Goal: Task Accomplishment & Management: Complete application form

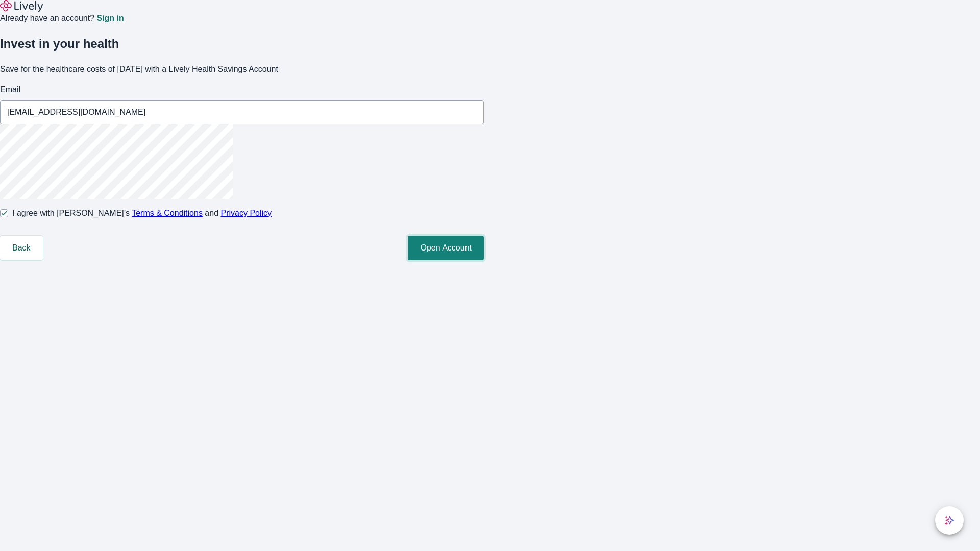
click at [484, 260] on button "Open Account" at bounding box center [446, 248] width 76 height 25
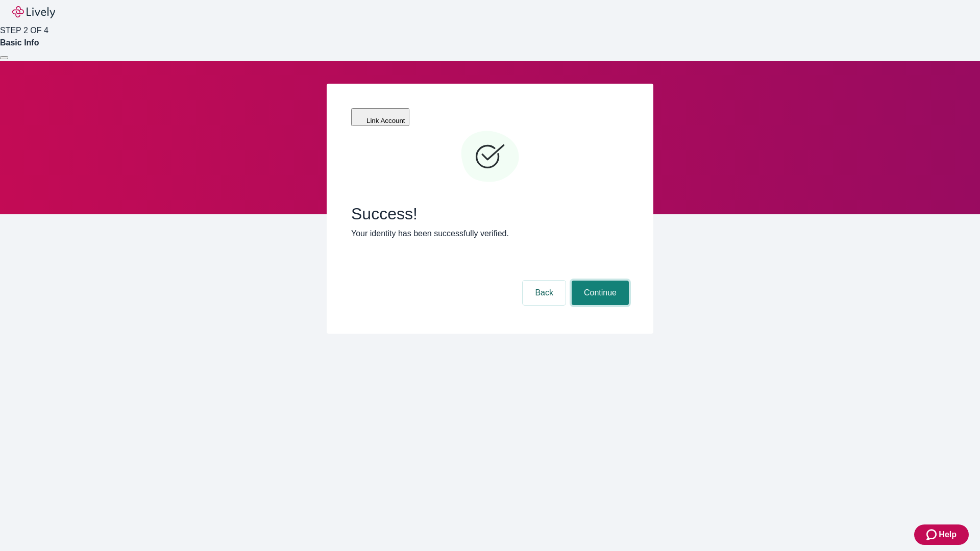
click at [599, 281] on button "Continue" at bounding box center [600, 293] width 57 height 25
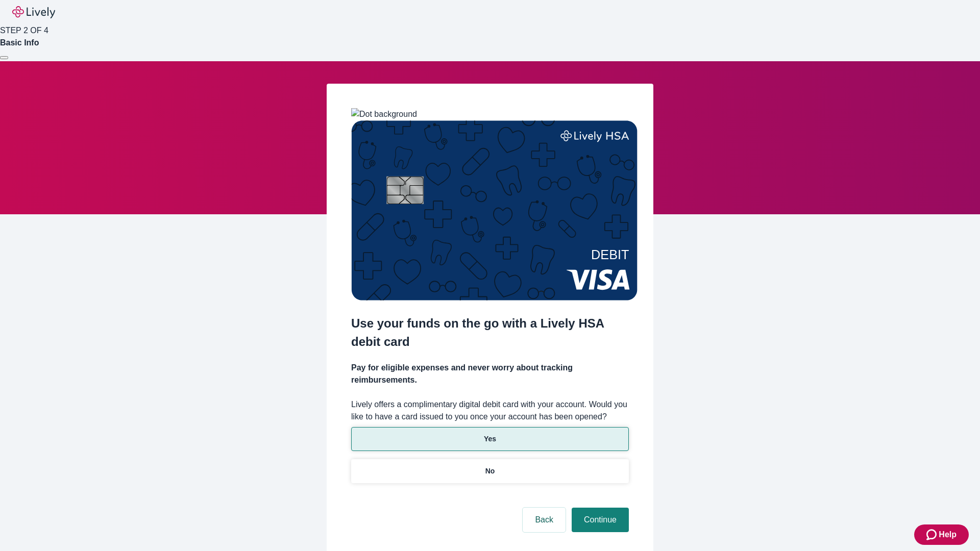
click at [490, 434] on p "Yes" at bounding box center [490, 439] width 12 height 11
click at [599, 508] on button "Continue" at bounding box center [600, 520] width 57 height 25
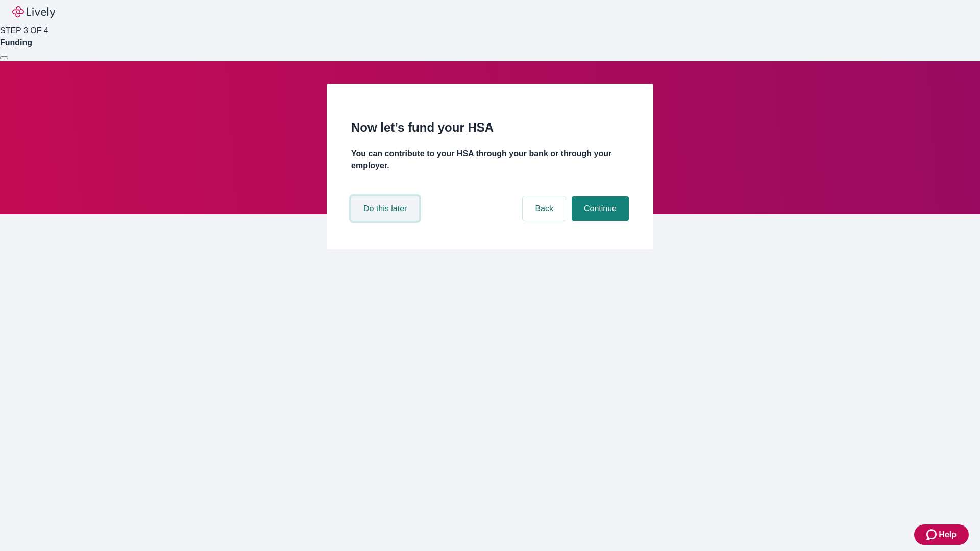
click at [387, 221] on button "Do this later" at bounding box center [385, 209] width 68 height 25
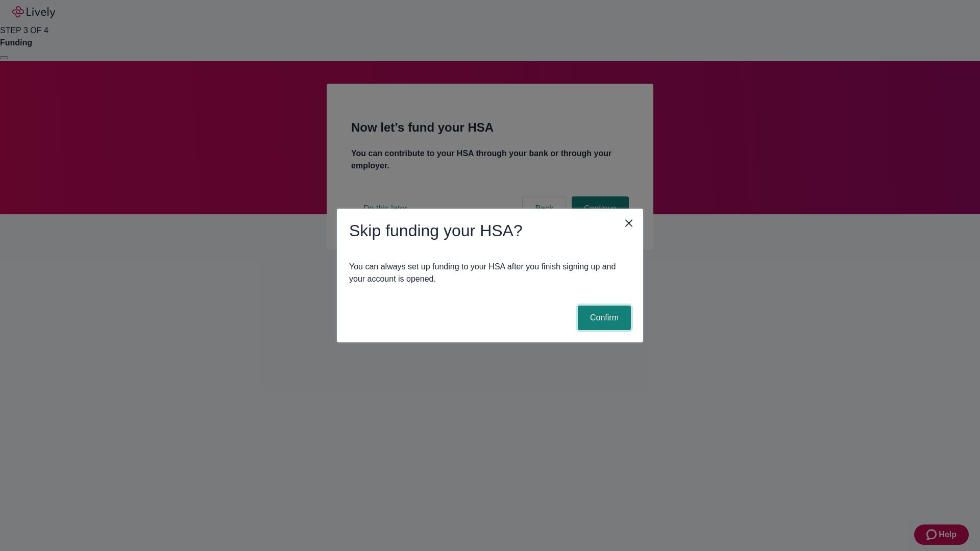
click at [603, 318] on button "Confirm" at bounding box center [604, 318] width 53 height 25
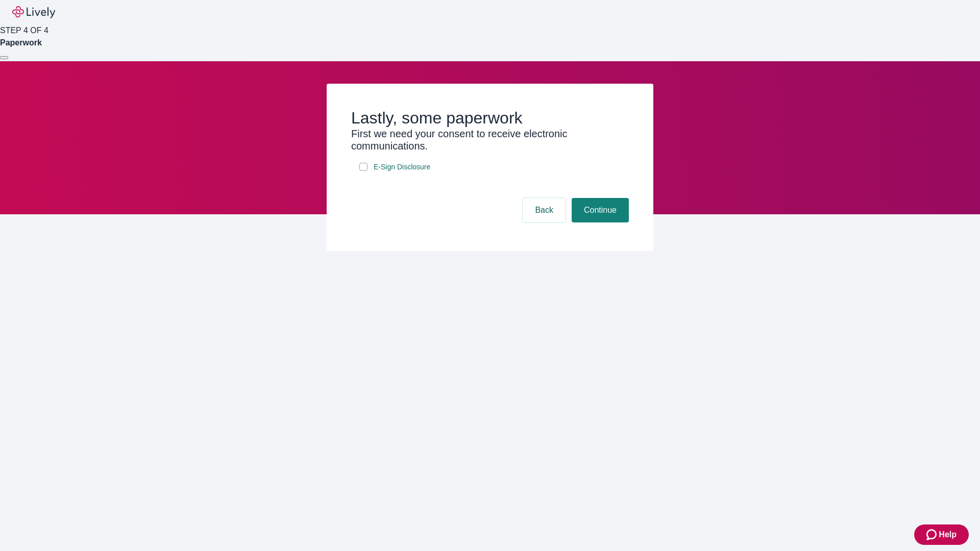
click at [364, 171] on input "E-Sign Disclosure" at bounding box center [363, 167] width 8 height 8
checkbox input "true"
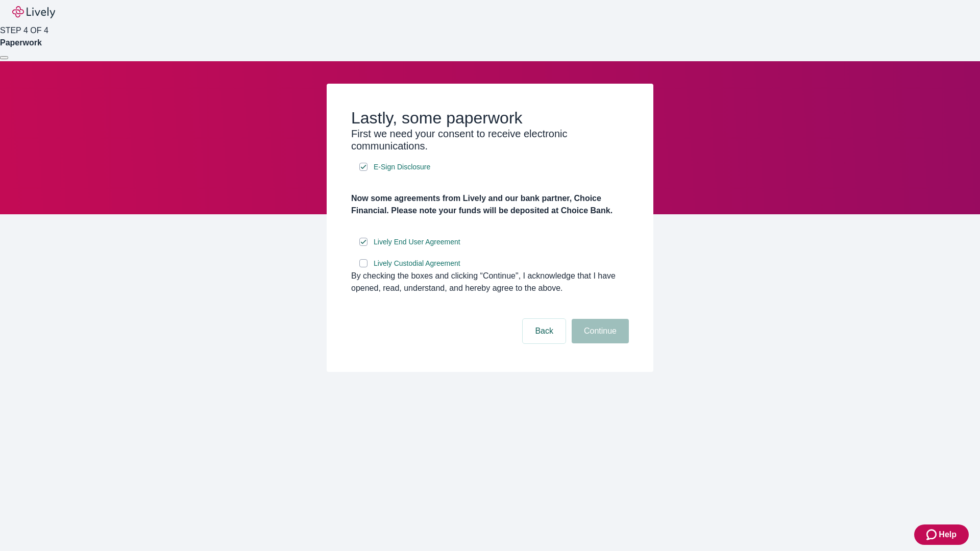
click at [364, 268] on input "Lively Custodial Agreement" at bounding box center [363, 263] width 8 height 8
checkbox input "true"
click at [599, 344] on button "Continue" at bounding box center [600, 331] width 57 height 25
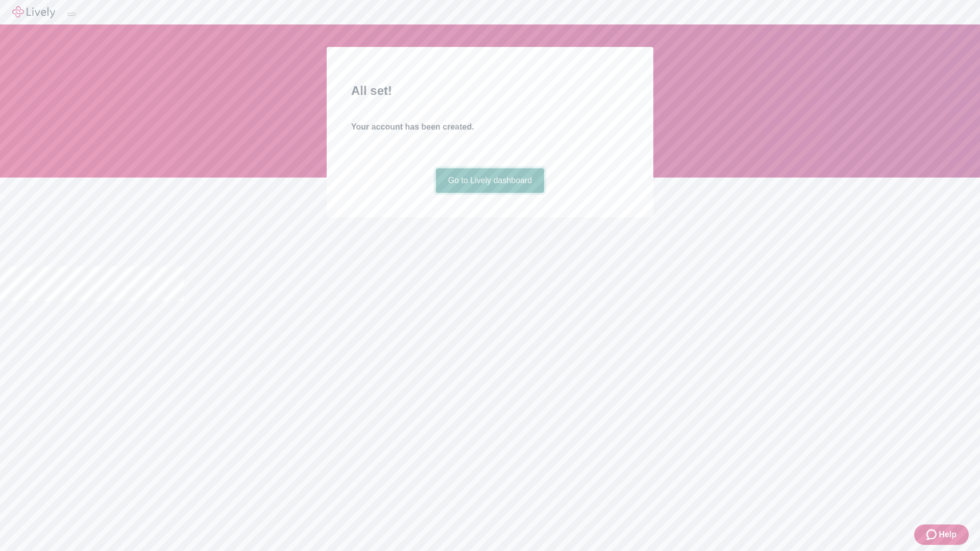
click at [490, 193] on link "Go to Lively dashboard" at bounding box center [490, 180] width 109 height 25
